Goal: Navigation & Orientation: Find specific page/section

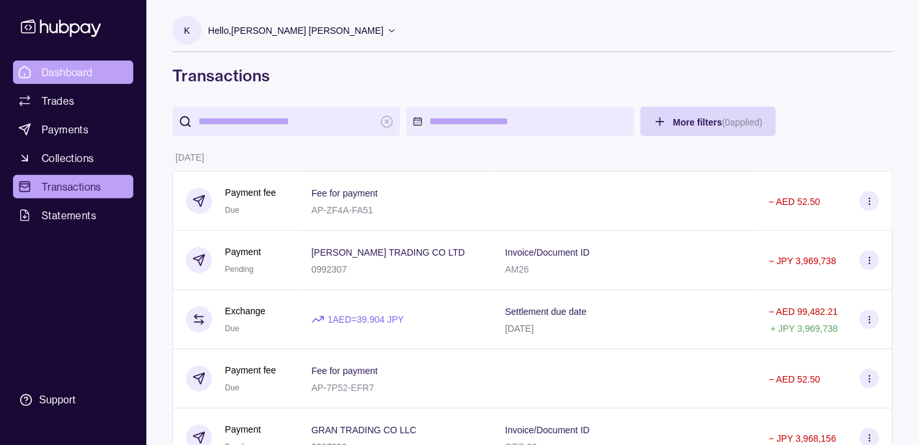
click at [71, 74] on span "Dashboard" at bounding box center [67, 72] width 51 height 16
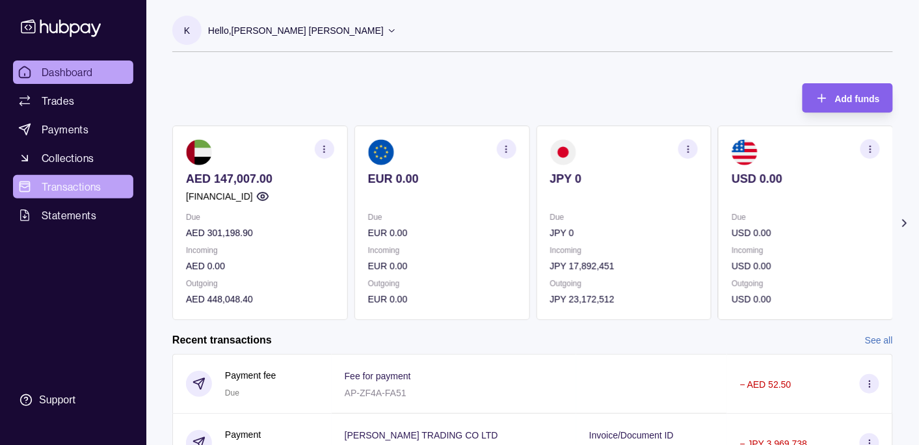
click at [81, 190] on span "Transactions" at bounding box center [72, 187] width 60 height 16
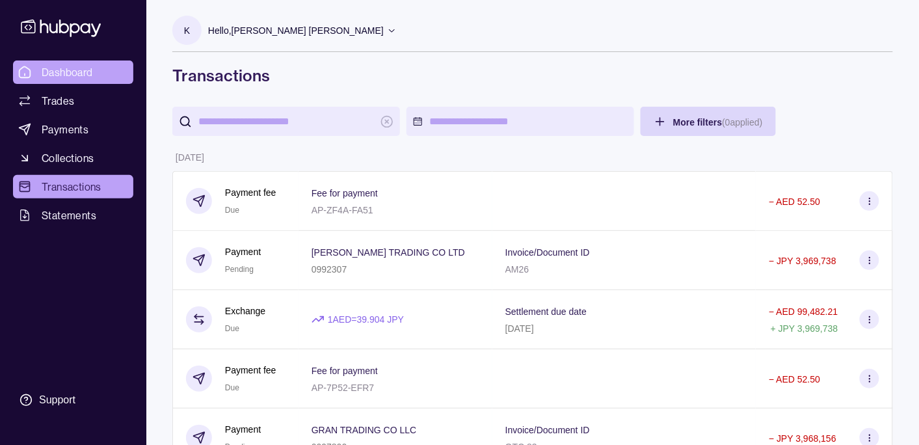
click at [62, 66] on span "Dashboard" at bounding box center [67, 72] width 51 height 16
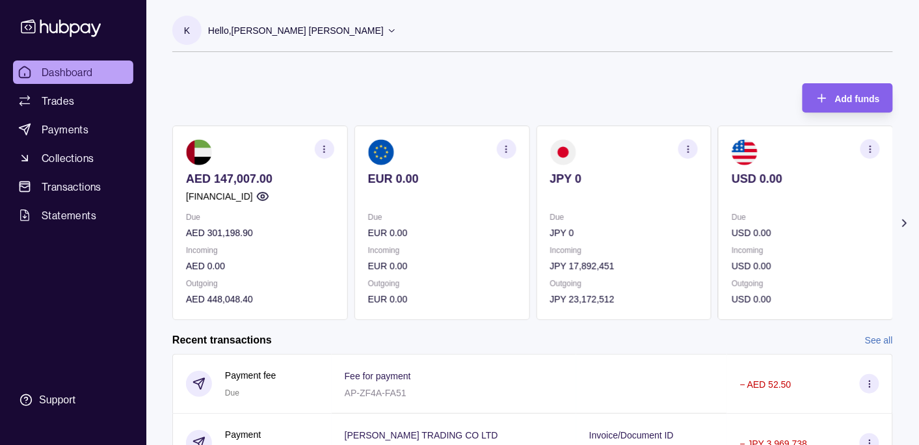
click at [321, 29] on p "Hello, [PERSON_NAME] [PERSON_NAME]" at bounding box center [296, 30] width 176 height 14
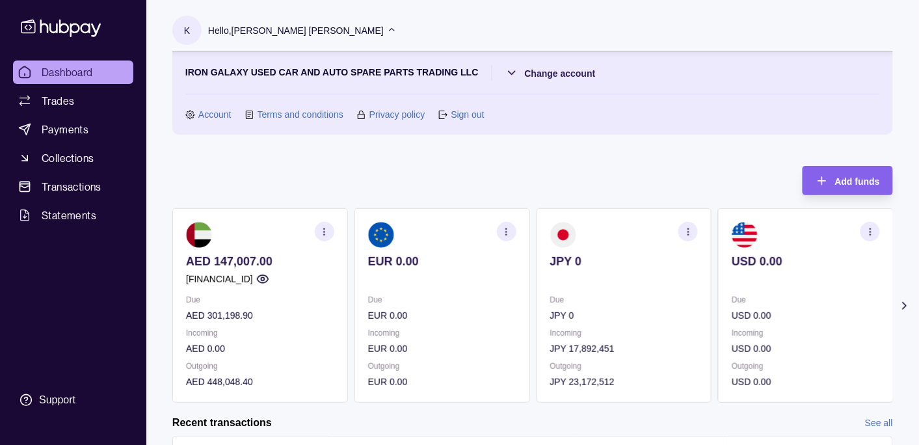
click at [321, 29] on p "Hello, [PERSON_NAME] [PERSON_NAME]" at bounding box center [296, 30] width 176 height 14
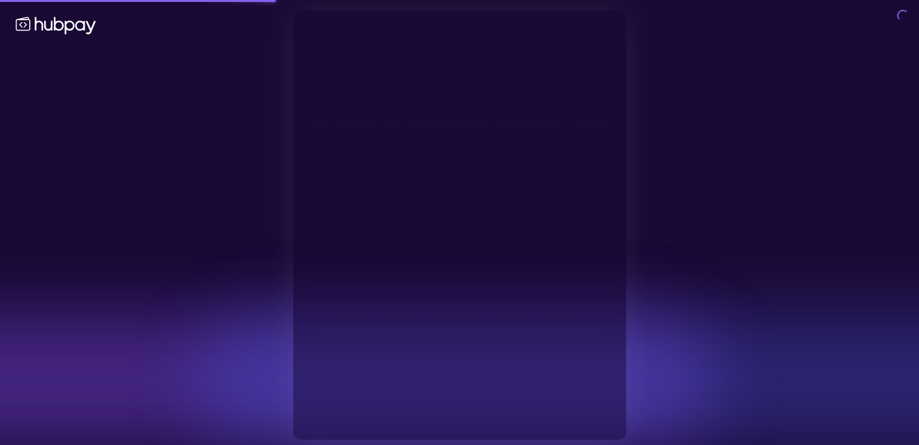
type input "**********"
